Goal: Task Accomplishment & Management: Manage account settings

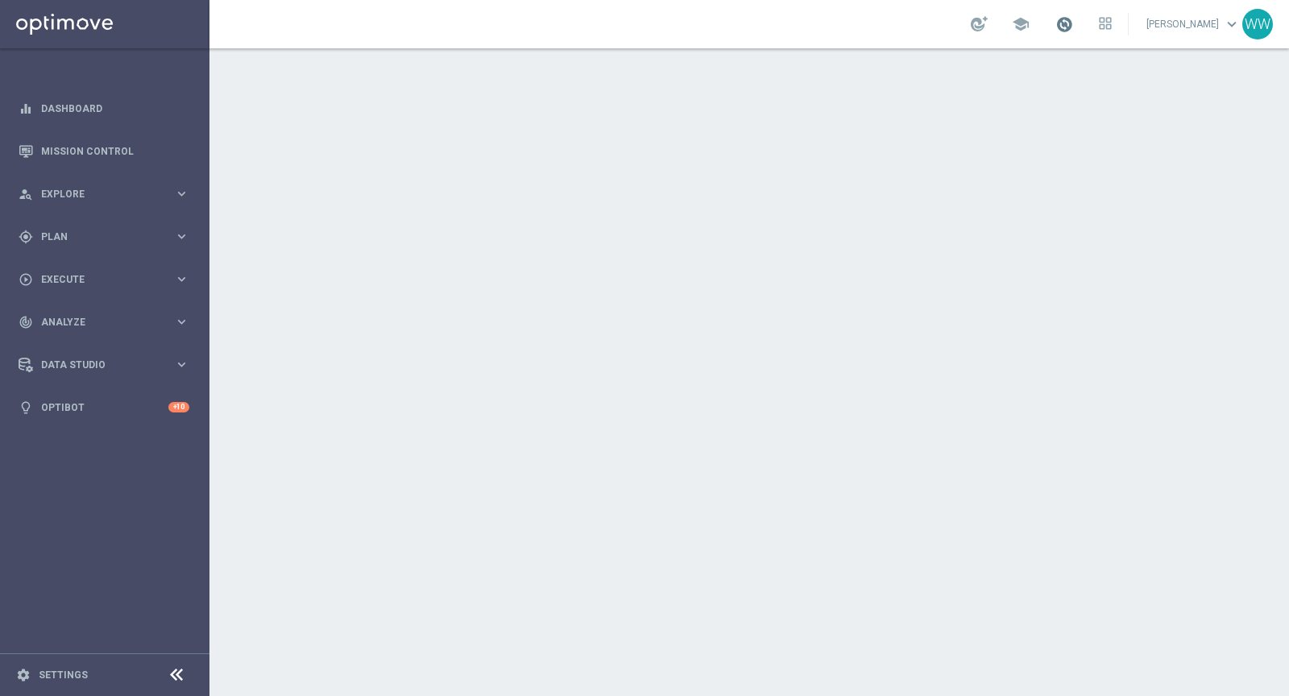
click at [1073, 27] on span at bounding box center [1065, 24] width 18 height 18
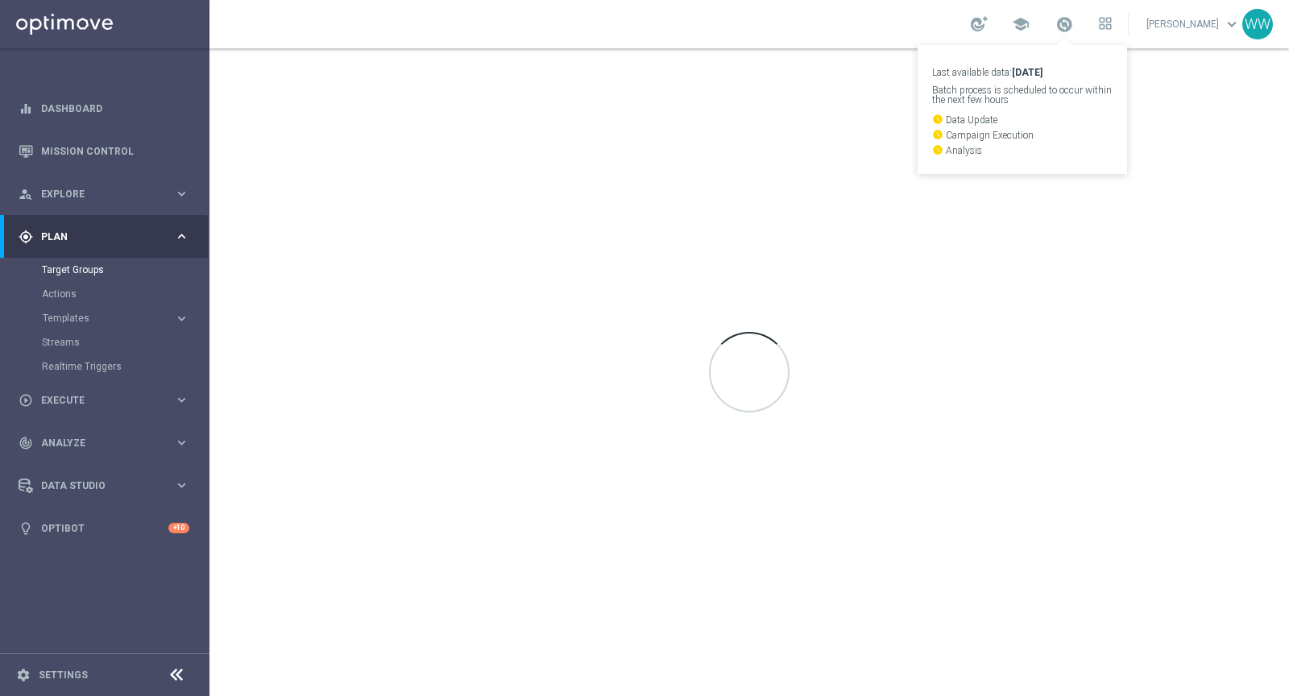
click at [828, 62] on div at bounding box center [750, 372] width 1080 height 648
click at [1072, 25] on span at bounding box center [1065, 24] width 18 height 18
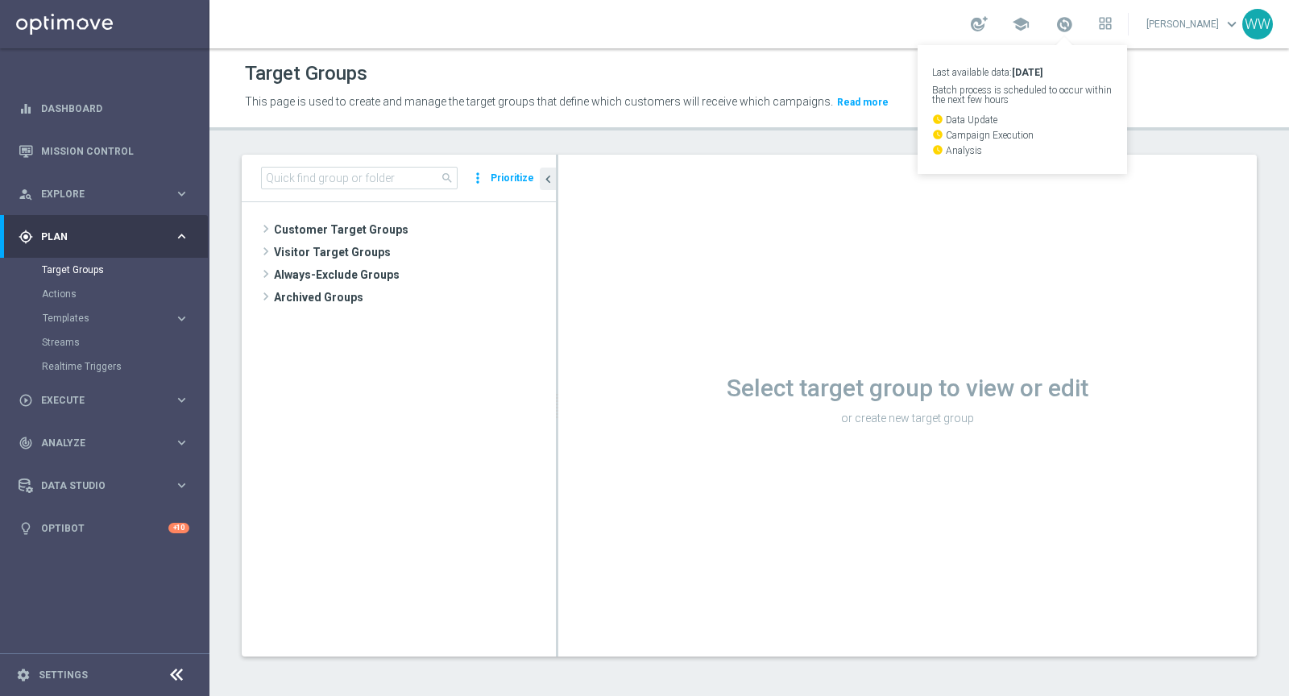
click at [813, 165] on div "Select target group to view or edit or create new target group" at bounding box center [907, 406] width 699 height 502
click at [1073, 24] on span at bounding box center [1065, 24] width 18 height 18
click at [1184, 55] on header "Target Groups This page is used to create and manage the target groups that def…" at bounding box center [750, 89] width 1080 height 82
